Goal: Task Accomplishment & Management: Complete application form

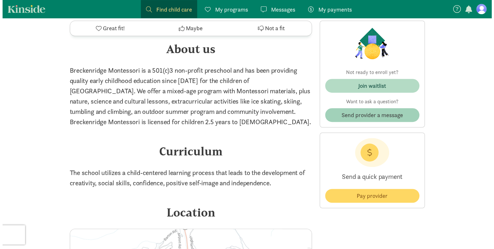
scroll to position [446, 0]
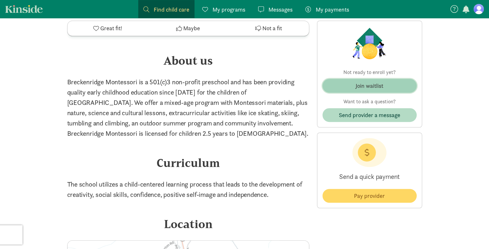
click at [374, 92] on button "Join waitlist" at bounding box center [369, 86] width 94 height 14
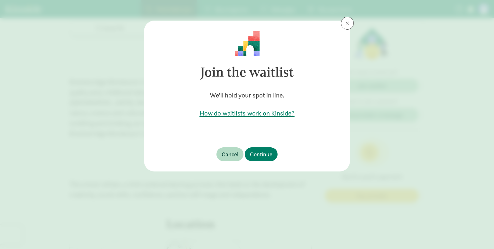
click at [254, 113] on h5 "How do waitlists work on Kinside?" at bounding box center [246, 113] width 185 height 9
click at [233, 117] on h5 "How do waitlists work on Kinside?" at bounding box center [246, 113] width 185 height 9
click at [254, 158] on span "Continue" at bounding box center [261, 154] width 22 height 9
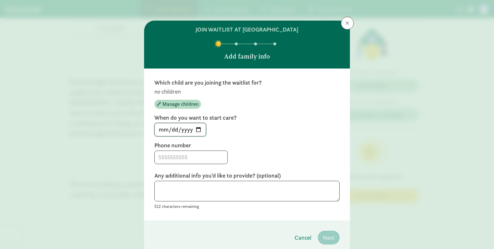
click at [195, 129] on input "[DATE]" at bounding box center [180, 129] width 51 height 13
type input "[DATE]"
click at [194, 156] on input at bounding box center [191, 157] width 73 height 13
type input "4406654017"
click at [194, 193] on textarea at bounding box center [246, 191] width 185 height 21
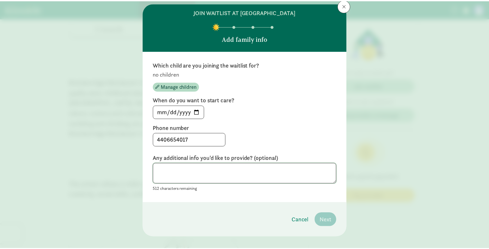
scroll to position [18, 0]
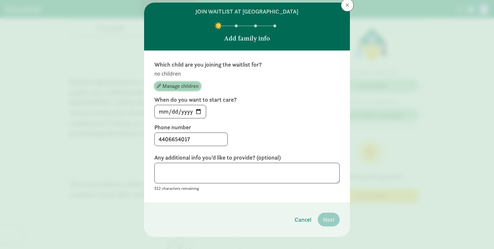
click at [174, 83] on span "Manage children" at bounding box center [180, 86] width 36 height 8
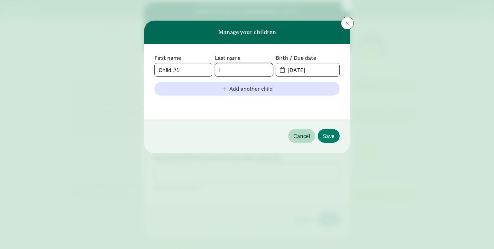
click at [220, 71] on input "I" at bounding box center [243, 69] width 57 height 13
click at [194, 71] on input "Child #1" at bounding box center [183, 69] width 57 height 13
click at [178, 71] on input "Child #1" at bounding box center [183, 69] width 57 height 13
type input "C"
type input "[PERSON_NAME]"
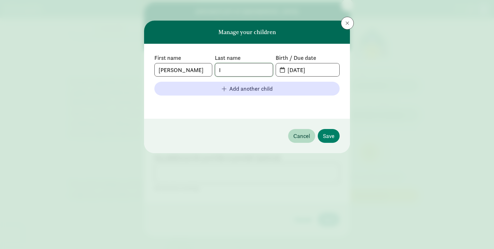
type input "i"
type input "[PERSON_NAME]"
click at [305, 73] on input "[DATE]" at bounding box center [311, 69] width 56 height 13
click at [280, 71] on span "[DATE]" at bounding box center [307, 69] width 63 height 13
click at [299, 69] on input "[DATE]" at bounding box center [311, 69] width 56 height 13
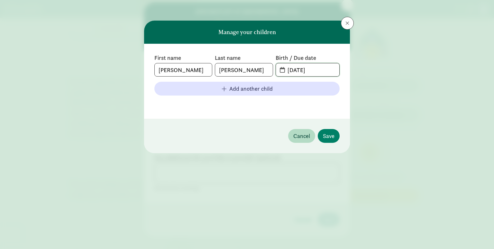
drag, startPoint x: 326, startPoint y: 71, endPoint x: 267, endPoint y: 75, distance: 59.6
click at [267, 75] on div "First name [PERSON_NAME] Last name [PERSON_NAME] Birth / Due date [DATE]" at bounding box center [246, 65] width 185 height 22
type input "[DATE]"
click at [332, 135] on span "Save" at bounding box center [329, 135] width 12 height 9
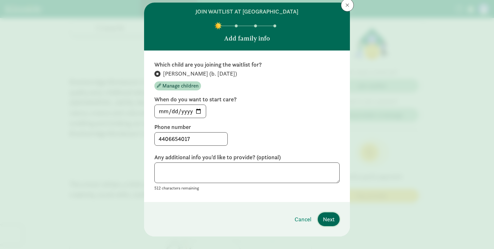
click at [325, 219] on span "Next" at bounding box center [329, 219] width 12 height 9
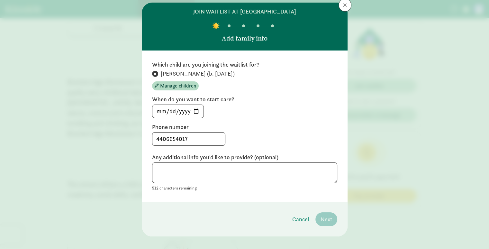
scroll to position [0, 0]
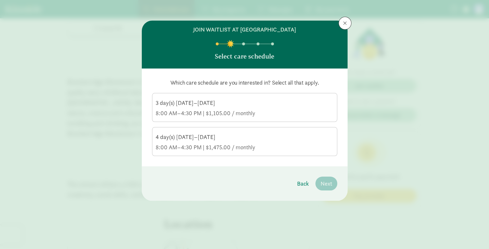
click at [227, 104] on div "3 day(s) [DATE]–[DATE]" at bounding box center [245, 103] width 178 height 8
click at [0, 0] on input "3 day(s) [DATE]–[DATE] 8:00 AM–4:30 PM | $1,105.00 / monthly" at bounding box center [0, 0] width 0 height 0
click at [328, 183] on span "Next" at bounding box center [326, 183] width 12 height 9
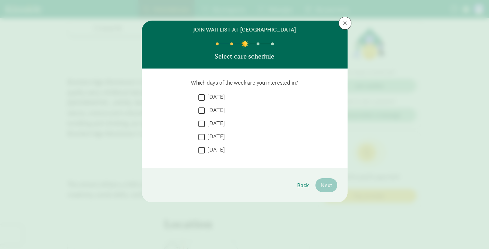
click at [199, 110] on input "[DATE]" at bounding box center [201, 110] width 6 height 9
checkbox input "true"
click at [201, 121] on input "[DATE]" at bounding box center [201, 123] width 6 height 9
checkbox input "true"
click at [202, 136] on input "[DATE]" at bounding box center [201, 136] width 6 height 9
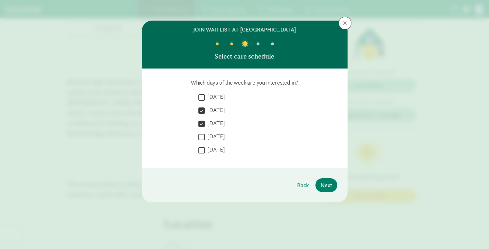
checkbox input "true"
click at [324, 185] on span "Next" at bounding box center [326, 185] width 12 height 9
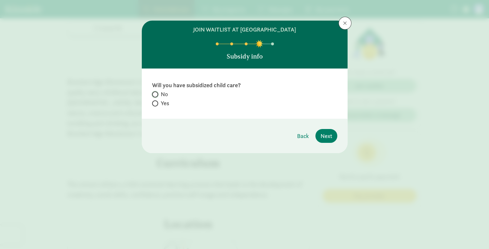
click at [152, 93] on input "No" at bounding box center [154, 94] width 4 height 4
radio input "true"
click at [325, 137] on span "Next" at bounding box center [326, 135] width 12 height 9
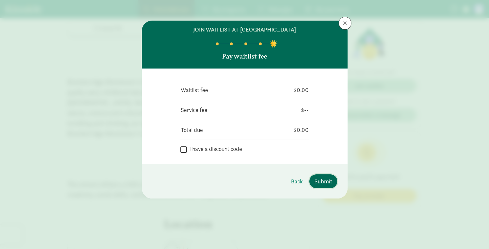
click at [326, 183] on span "Submit" at bounding box center [323, 181] width 18 height 9
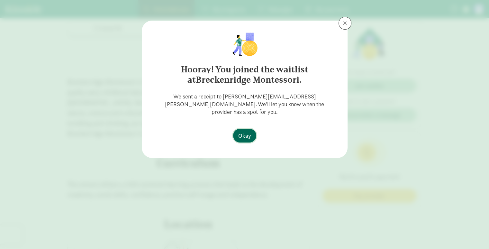
click at [248, 131] on span "Okay" at bounding box center [244, 135] width 13 height 9
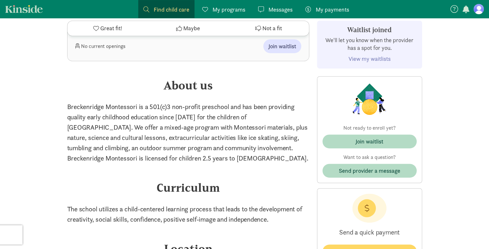
scroll to position [419, 0]
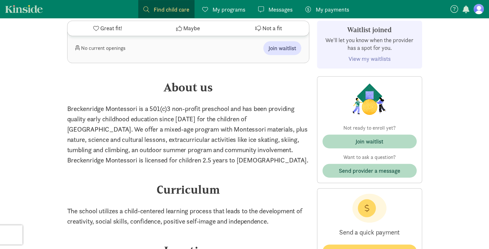
click at [370, 57] on link "View my waitlists" at bounding box center [369, 58] width 42 height 7
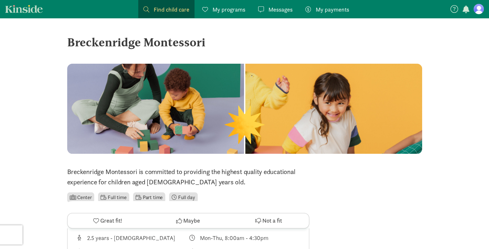
scroll to position [419, 0]
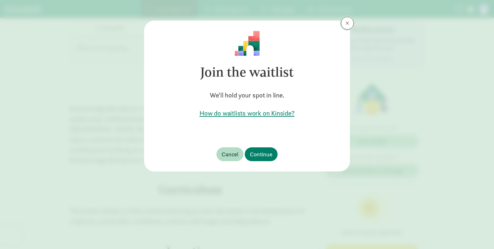
click at [346, 23] on span at bounding box center [347, 23] width 4 height 5
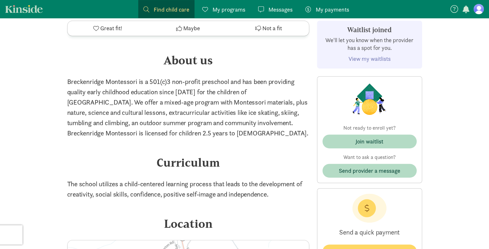
scroll to position [442, 0]
